Goal: Transaction & Acquisition: Purchase product/service

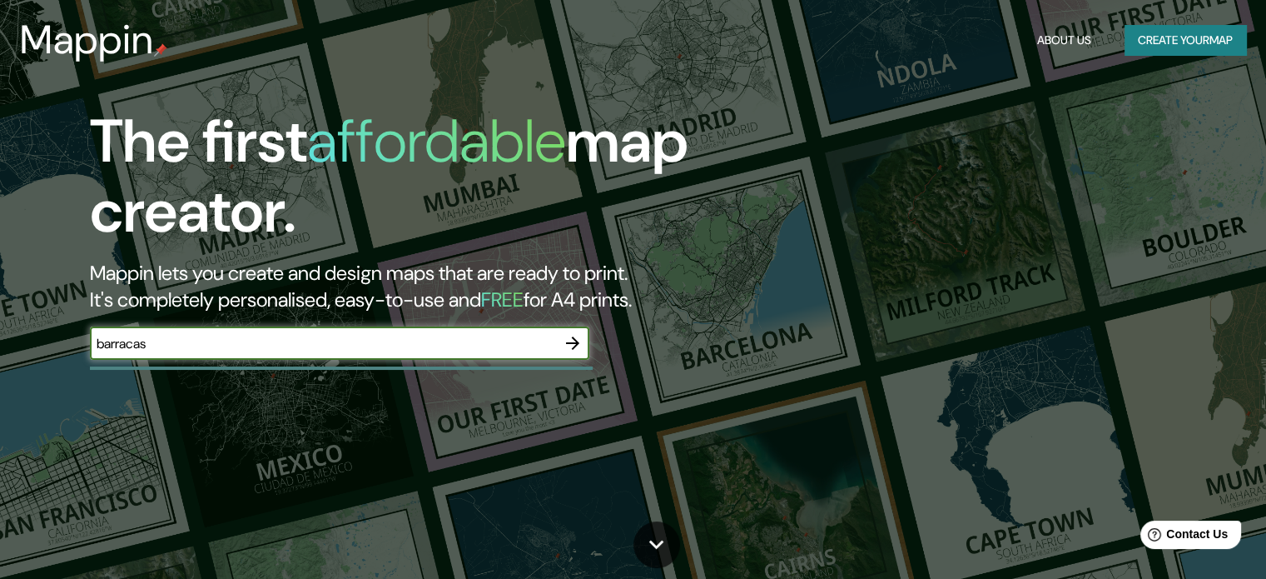
type input "barracas"
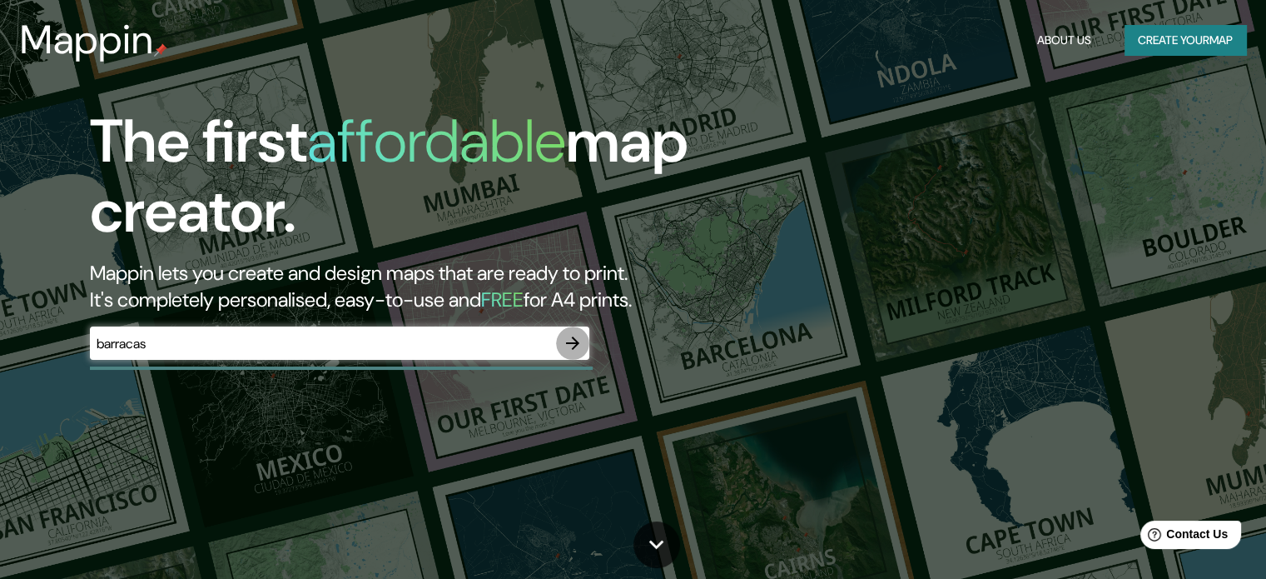
click at [577, 342] on icon "button" at bounding box center [572, 342] width 13 height 13
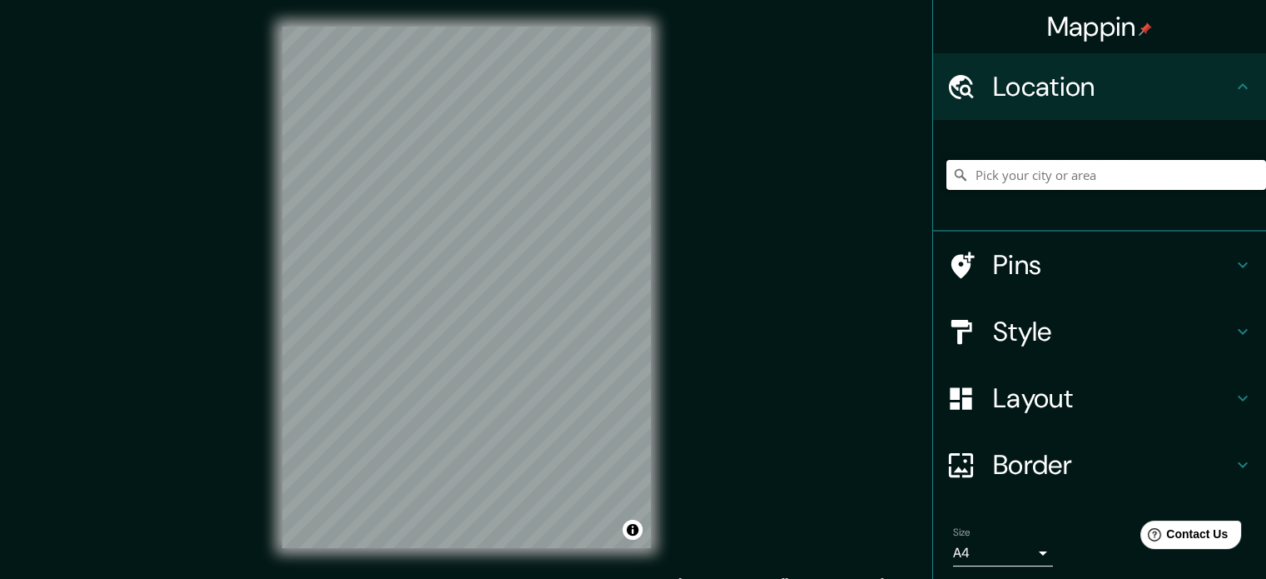
click at [1072, 162] on input "Pick your city or area" at bounding box center [1106, 175] width 320 height 30
click at [1056, 181] on input "barracas" at bounding box center [1106, 175] width 320 height 30
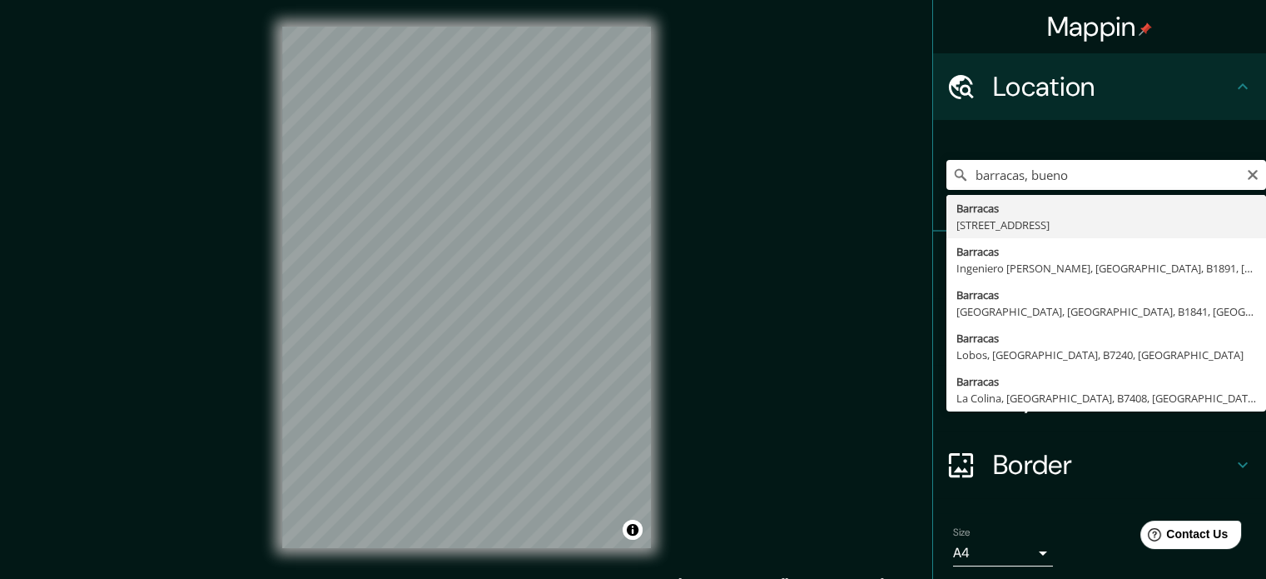
type input "[STREET_ADDRESS]"
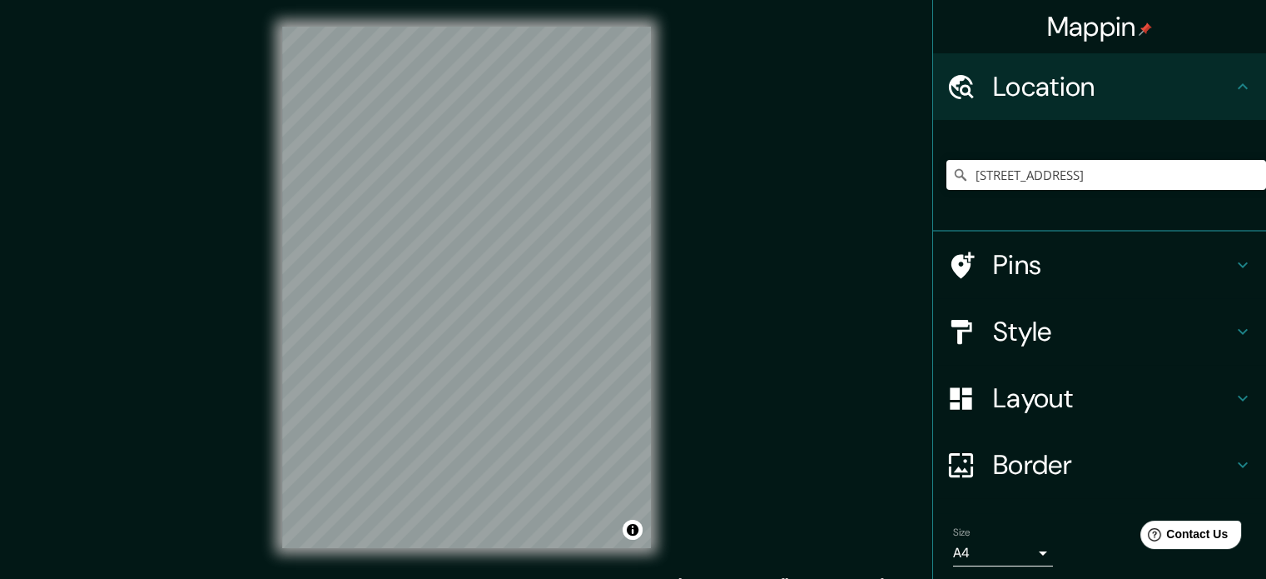
click at [1082, 410] on h4 "Layout" at bounding box center [1113, 397] width 240 height 33
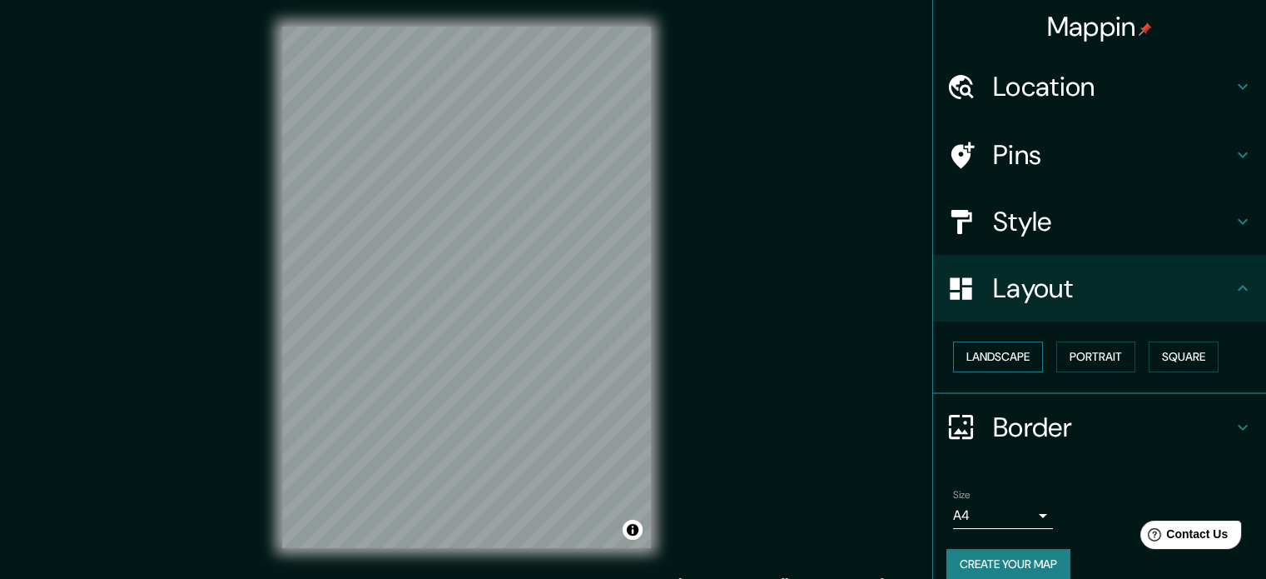
click at [1006, 358] on button "Landscape" at bounding box center [998, 356] width 90 height 31
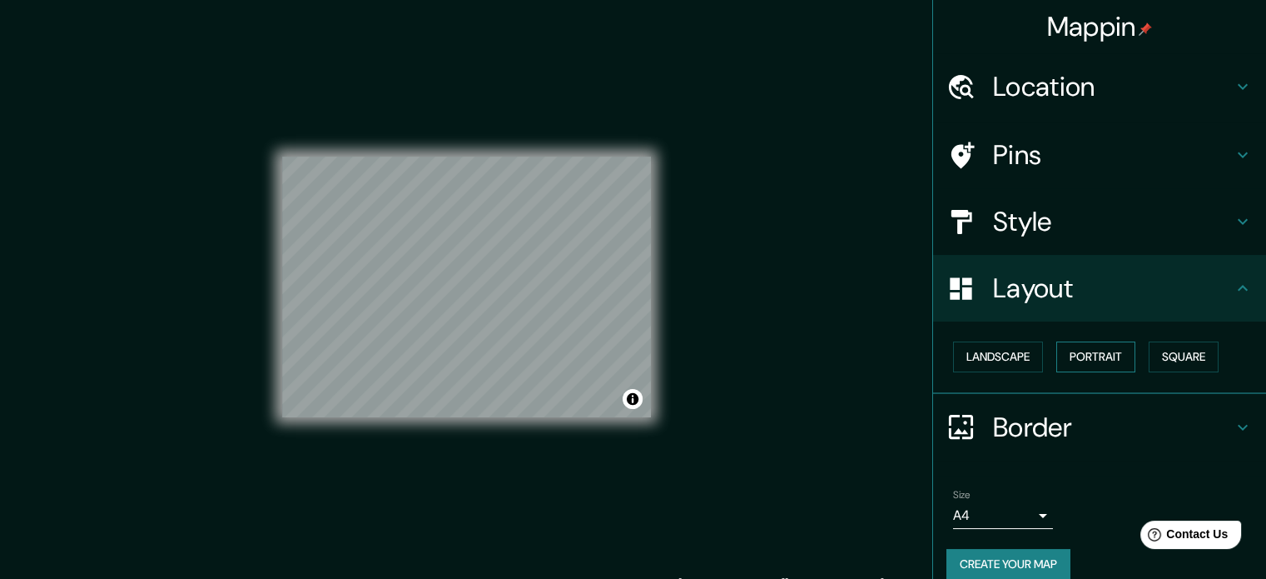
click at [1085, 358] on button "Portrait" at bounding box center [1095, 356] width 79 height 31
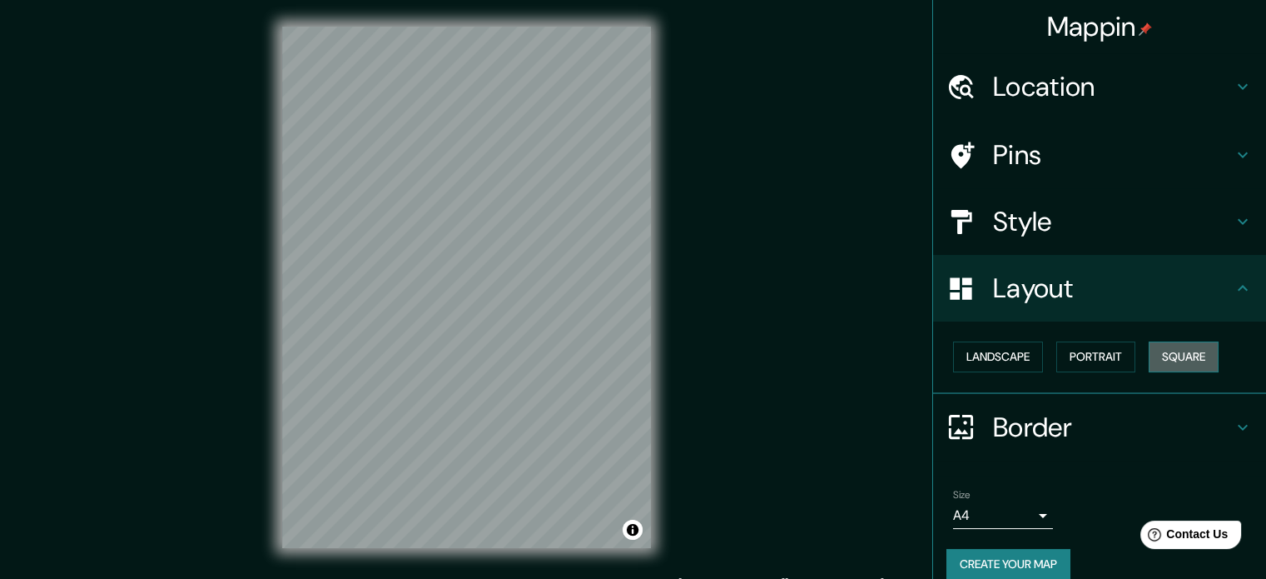
click at [1170, 358] on button "Square" at bounding box center [1184, 356] width 70 height 31
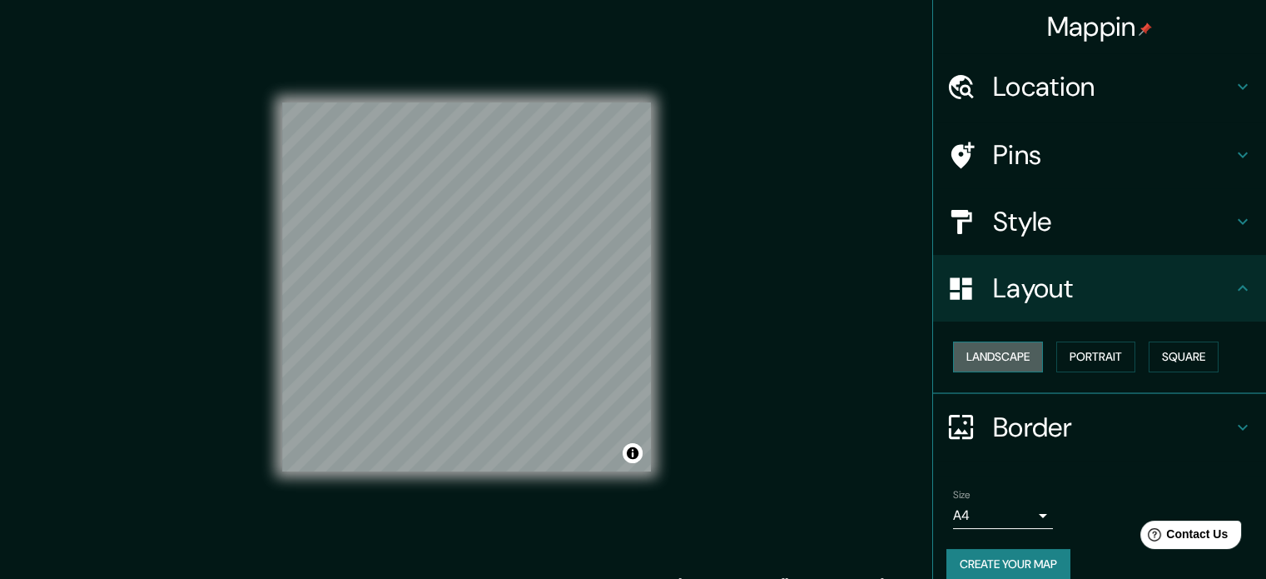
click at [976, 355] on button "Landscape" at bounding box center [998, 356] width 90 height 31
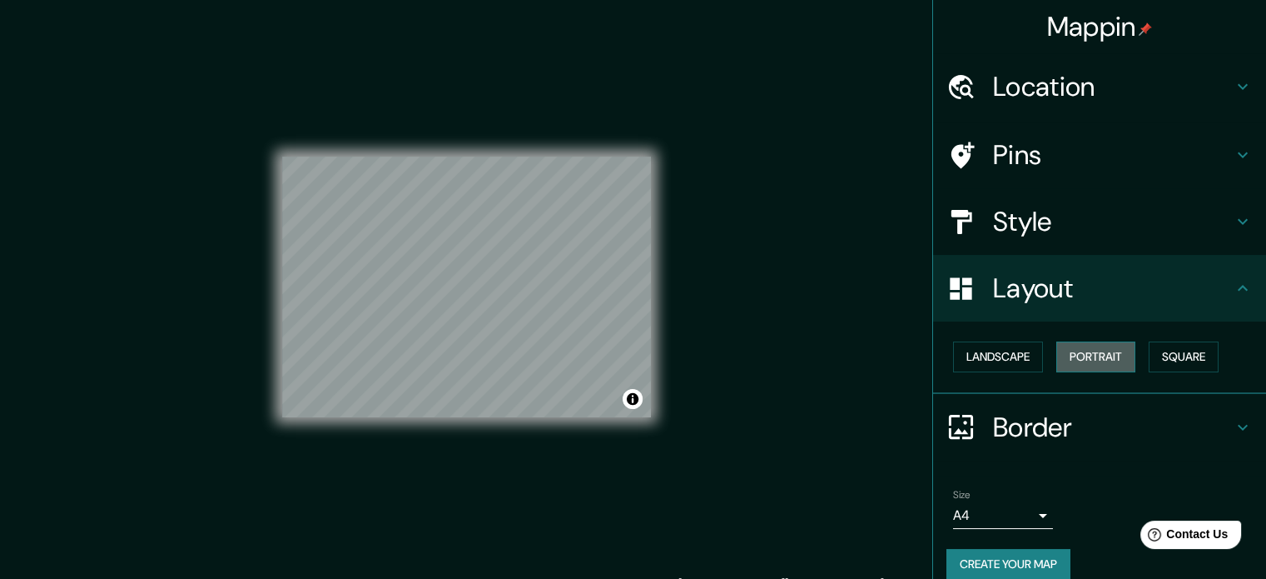
click at [1082, 359] on button "Portrait" at bounding box center [1095, 356] width 79 height 31
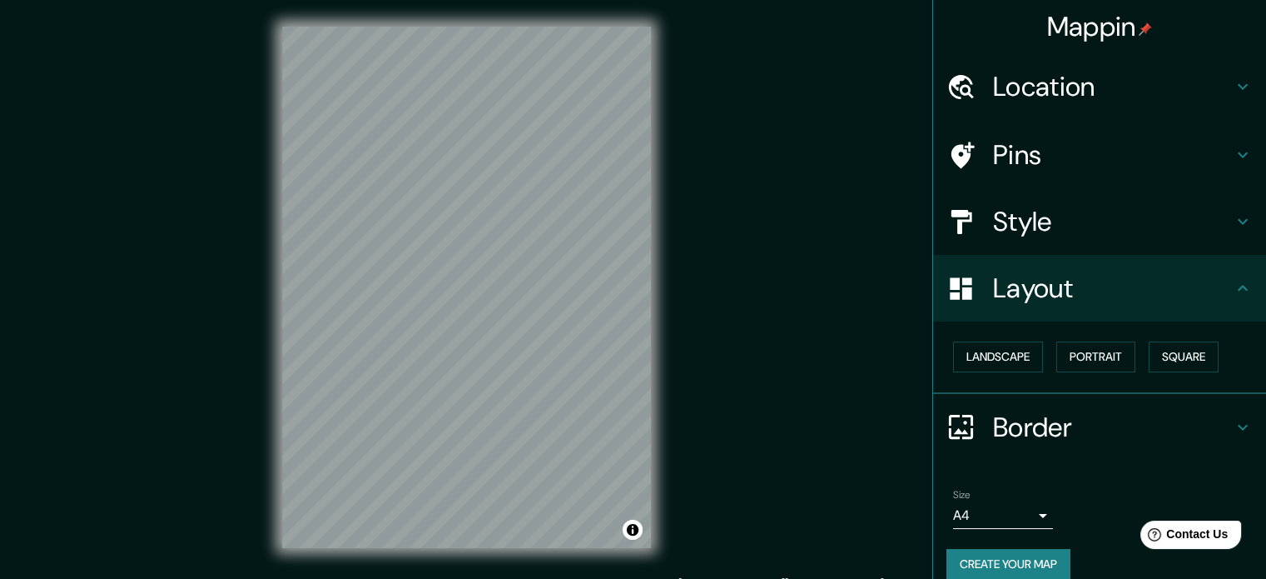
click at [745, 369] on div "Mappin Location [STREET_ADDRESS] Pins Style Layout Landscape Portrait Square Bo…" at bounding box center [633, 300] width 1266 height 601
click at [653, 322] on div "© Mapbox © OpenStreetMap Improve this map" at bounding box center [467, 287] width 422 height 574
